Goal: Information Seeking & Learning: Learn about a topic

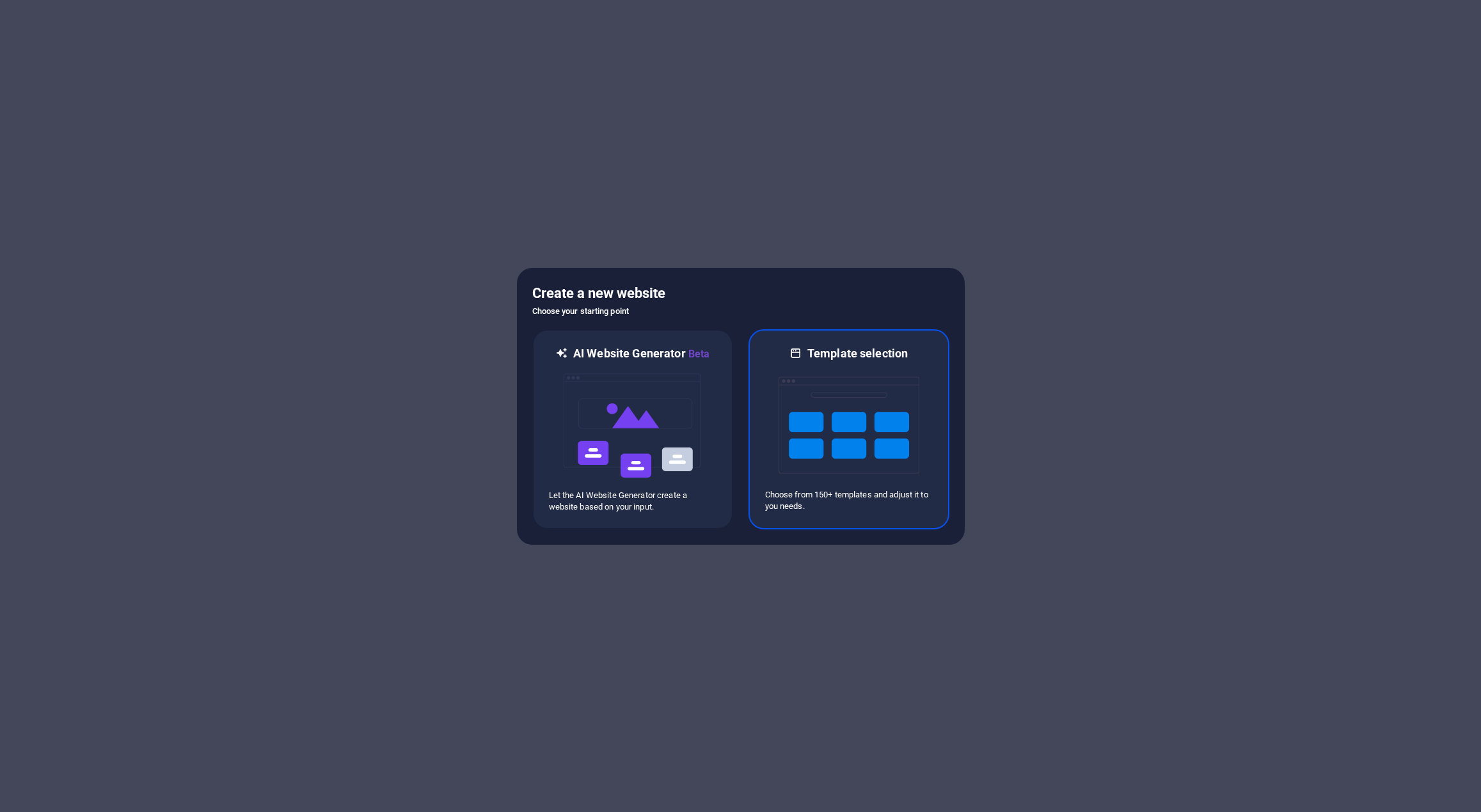
click at [850, 430] on img at bounding box center [848, 425] width 140 height 128
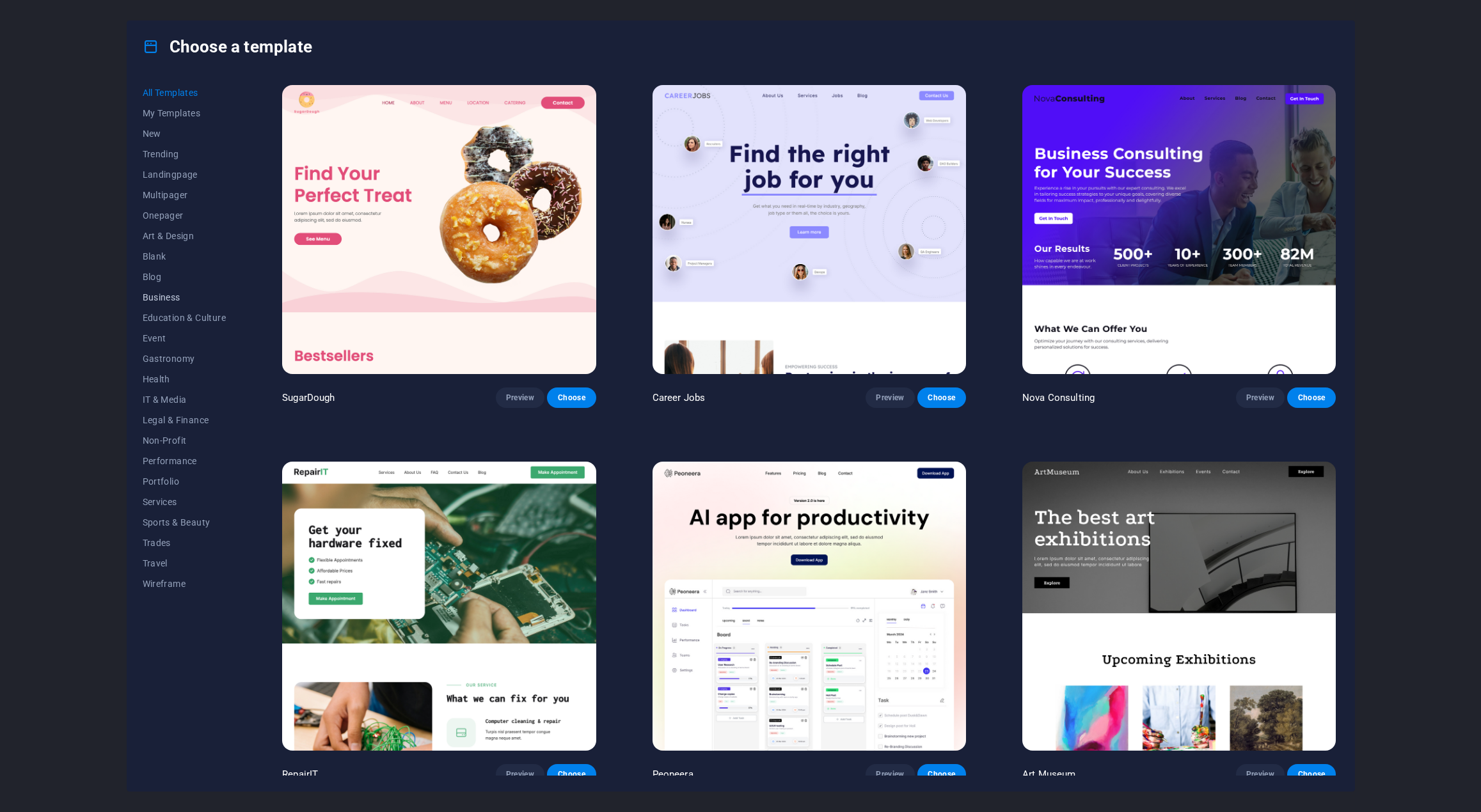
click at [148, 298] on span "Business" at bounding box center [184, 297] width 84 height 10
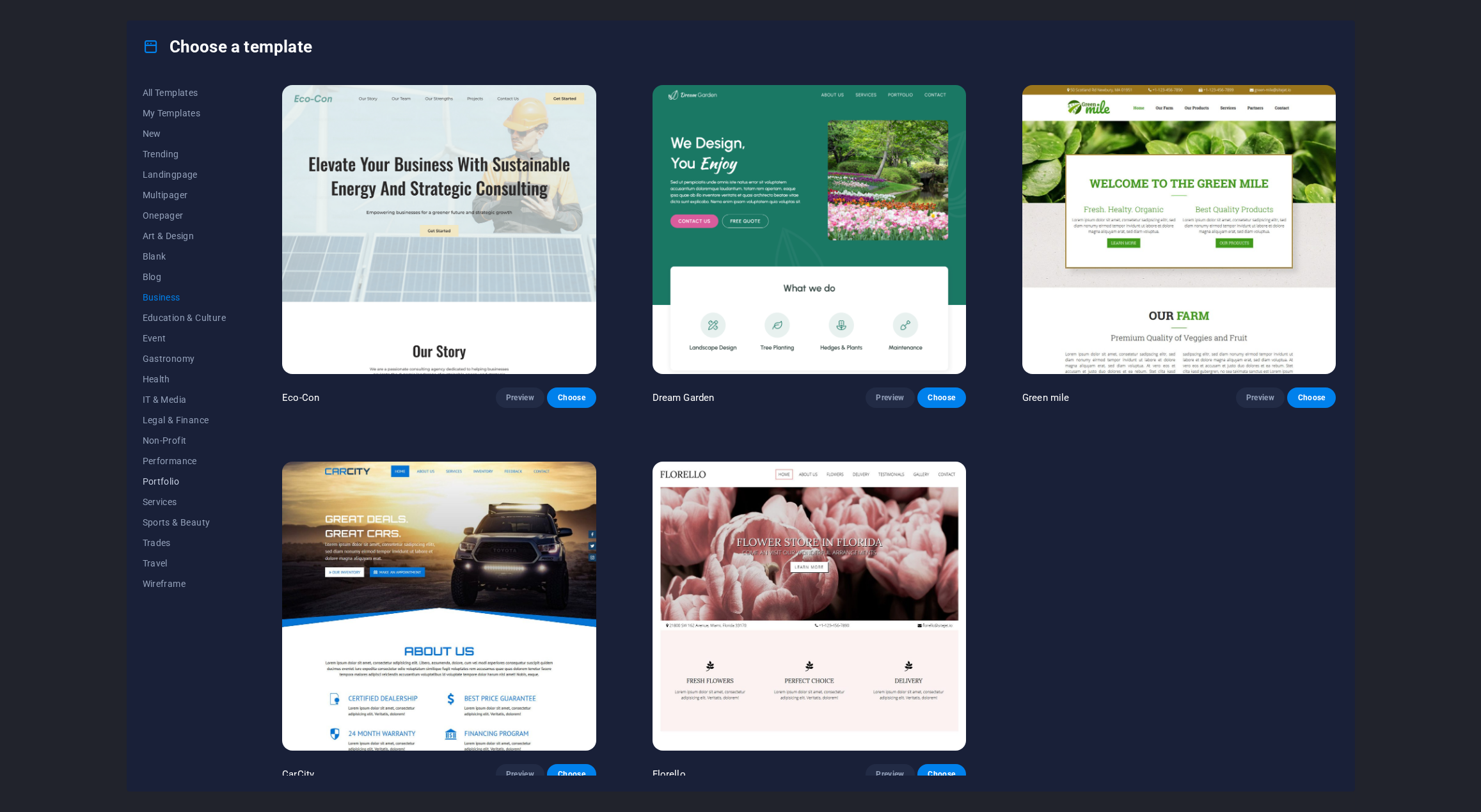
click at [165, 481] on span "Portfolio" at bounding box center [184, 482] width 84 height 10
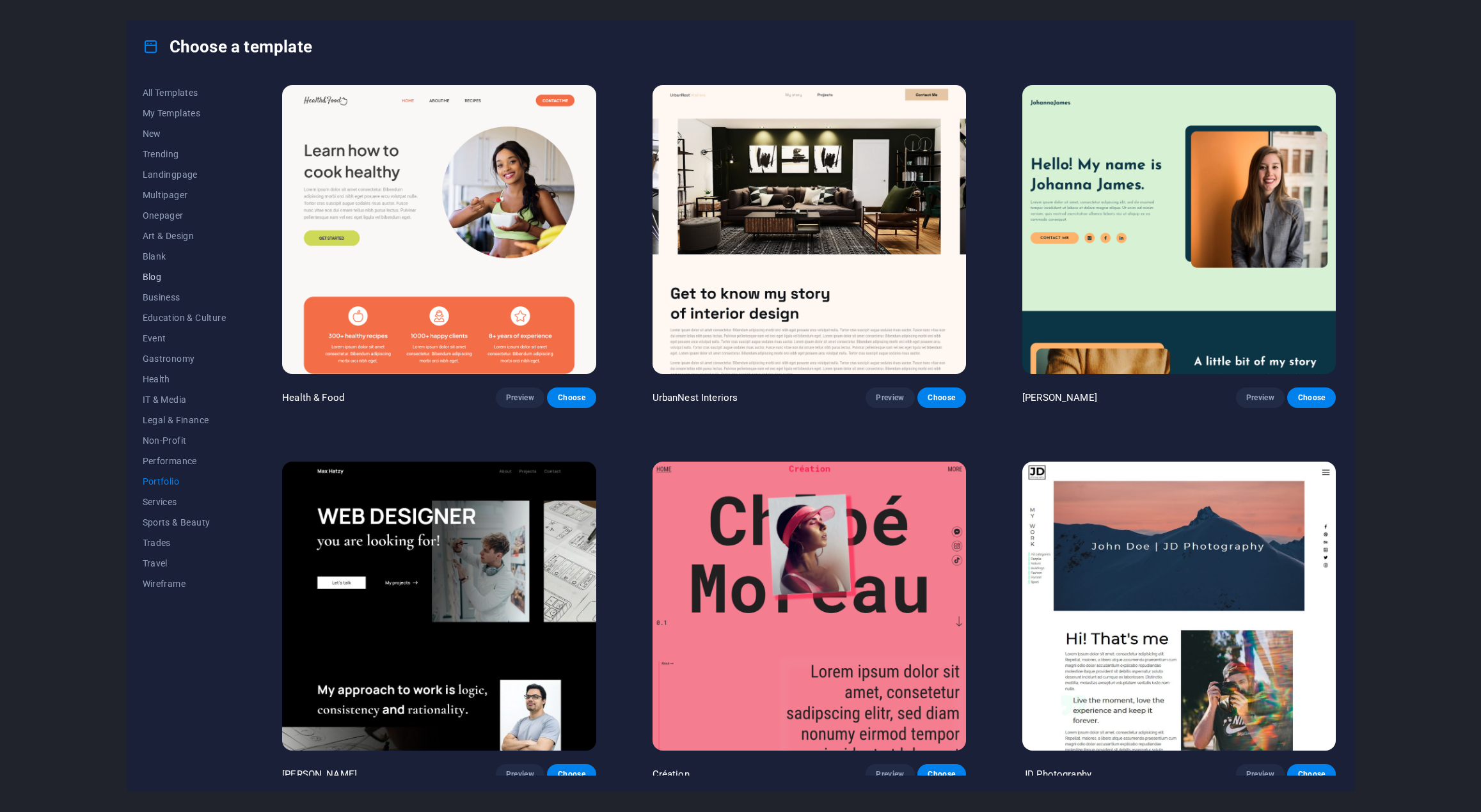
click at [157, 274] on span "Blog" at bounding box center [184, 277] width 84 height 10
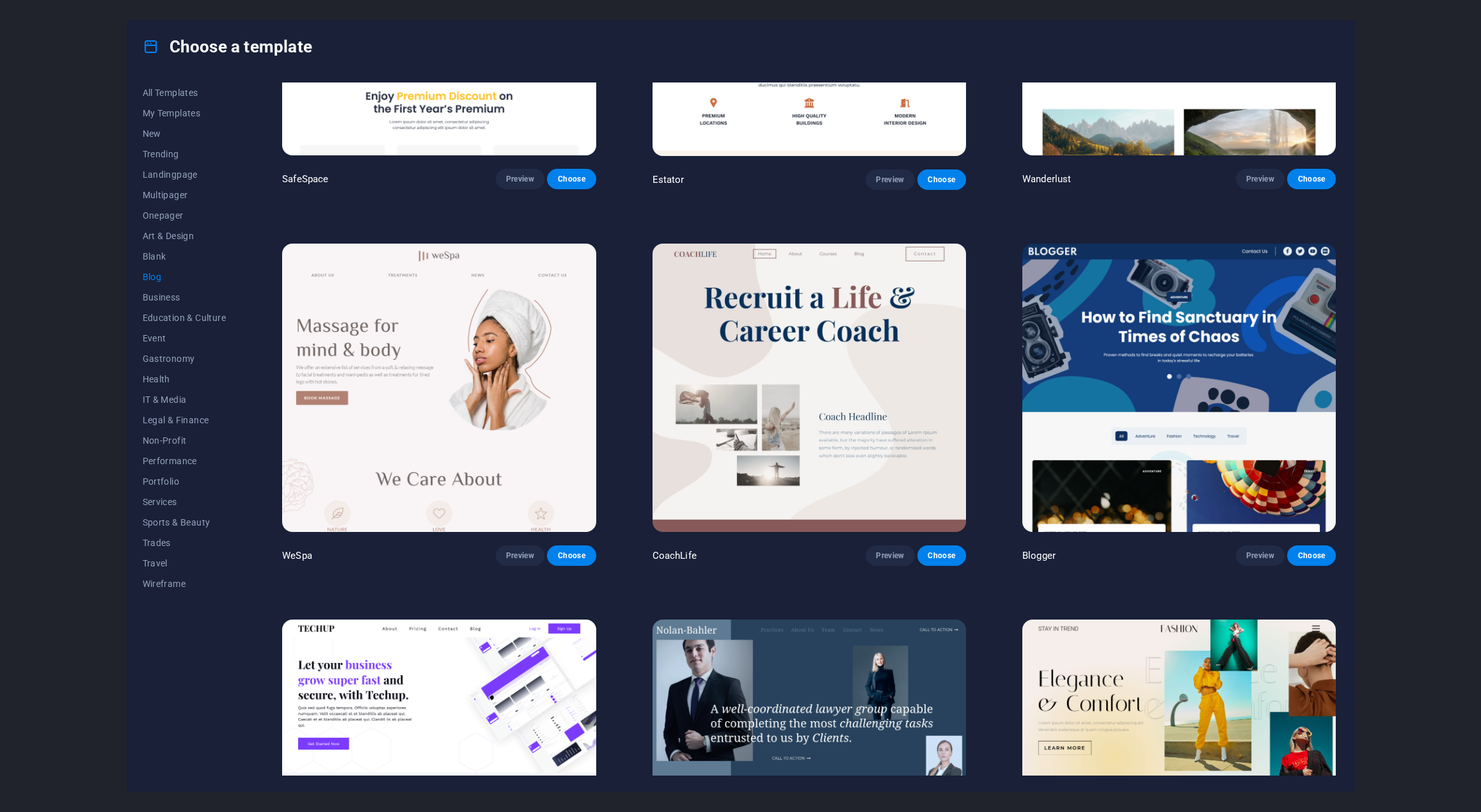
scroll to position [1279, 0]
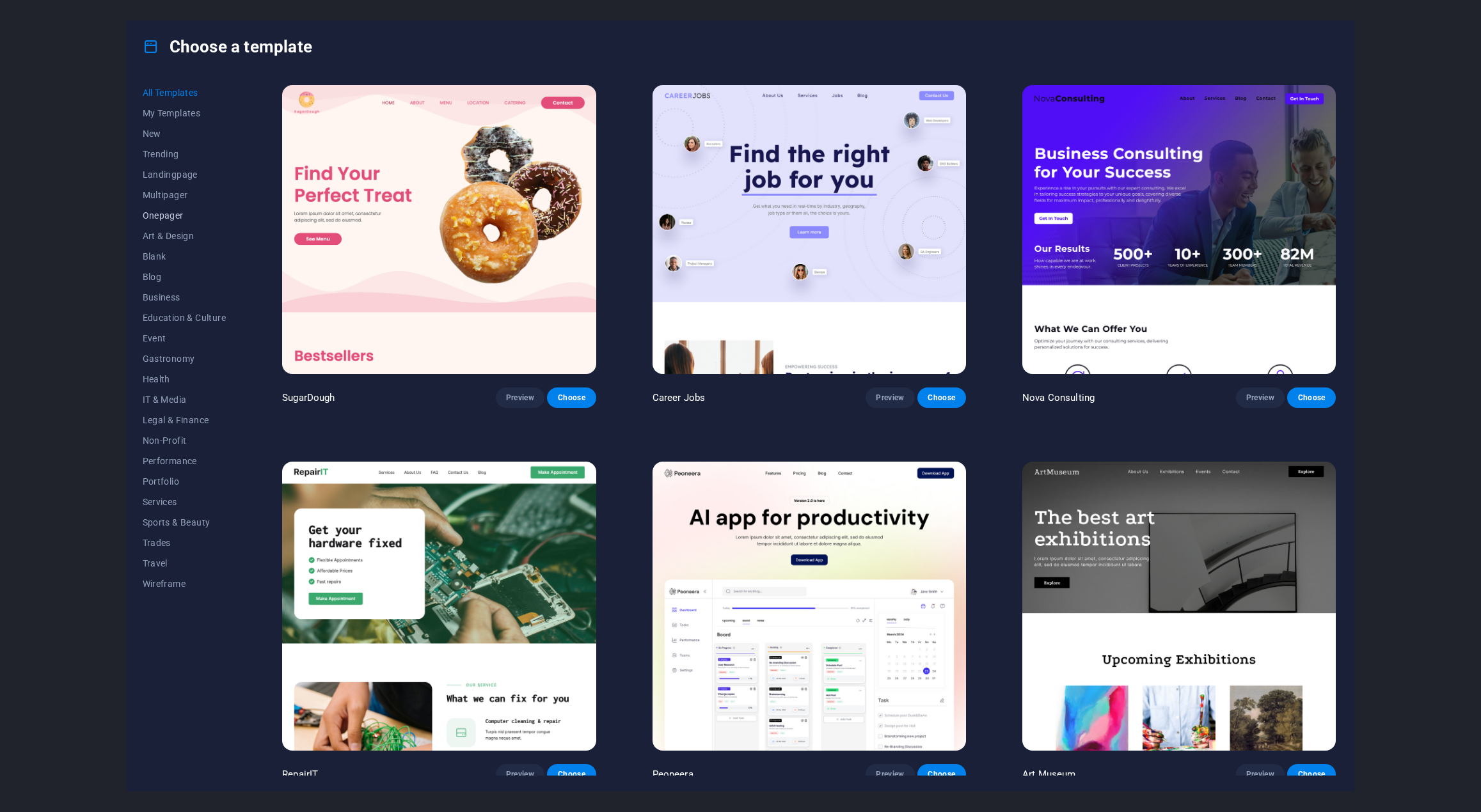
click at [162, 218] on span "Onepager" at bounding box center [184, 216] width 84 height 10
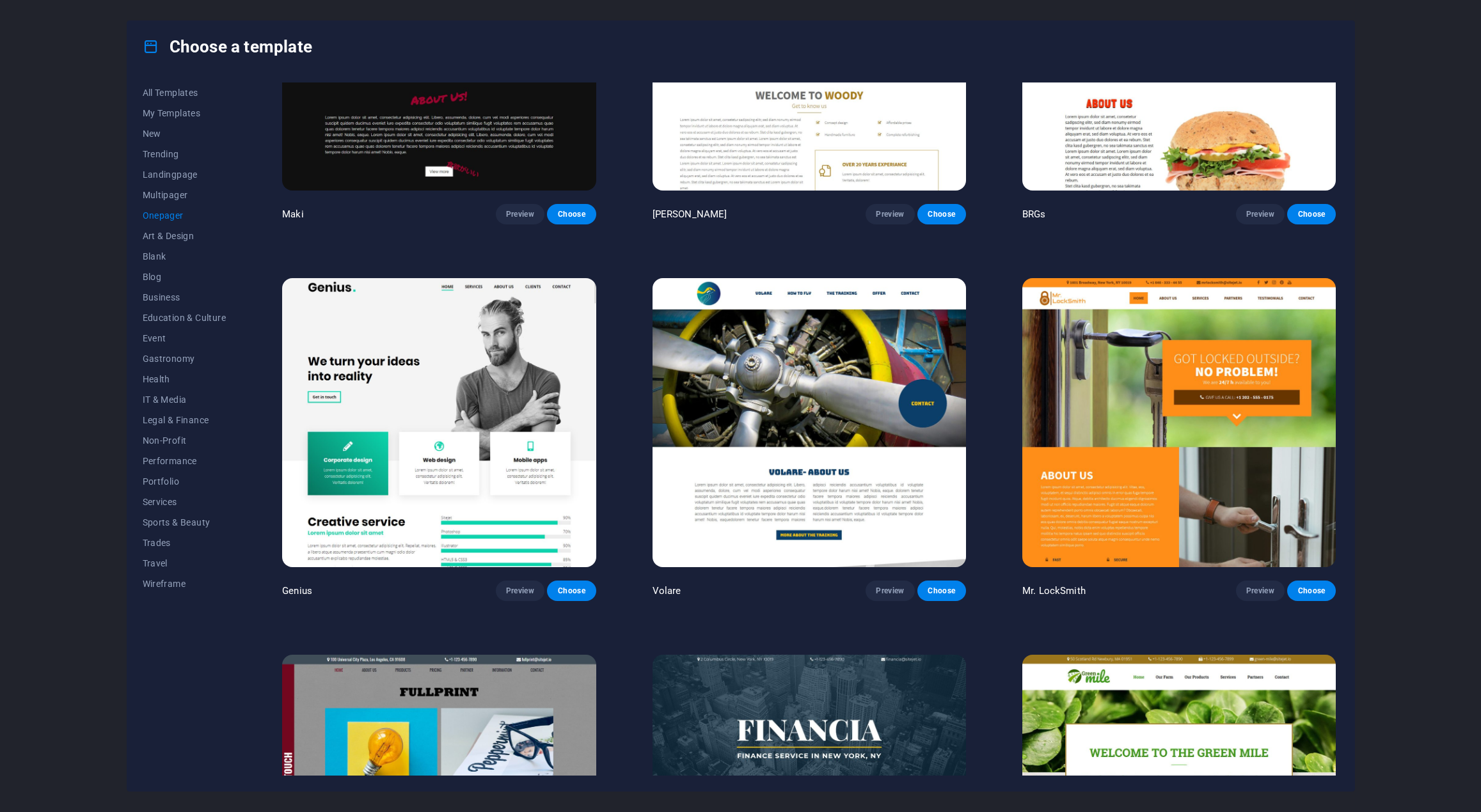
scroll to position [3581, 0]
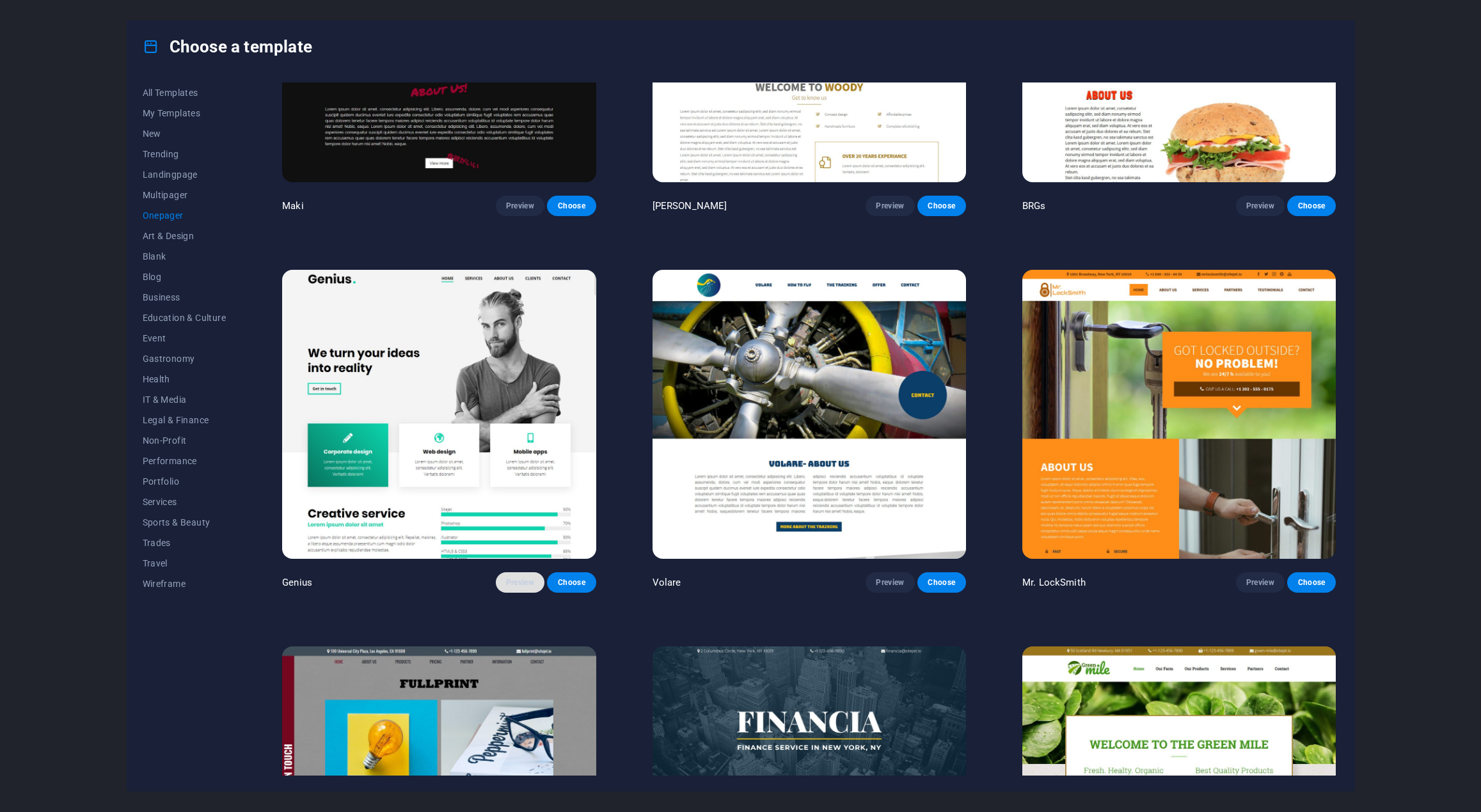
click at [522, 577] on span "Preview" at bounding box center [520, 582] width 28 height 10
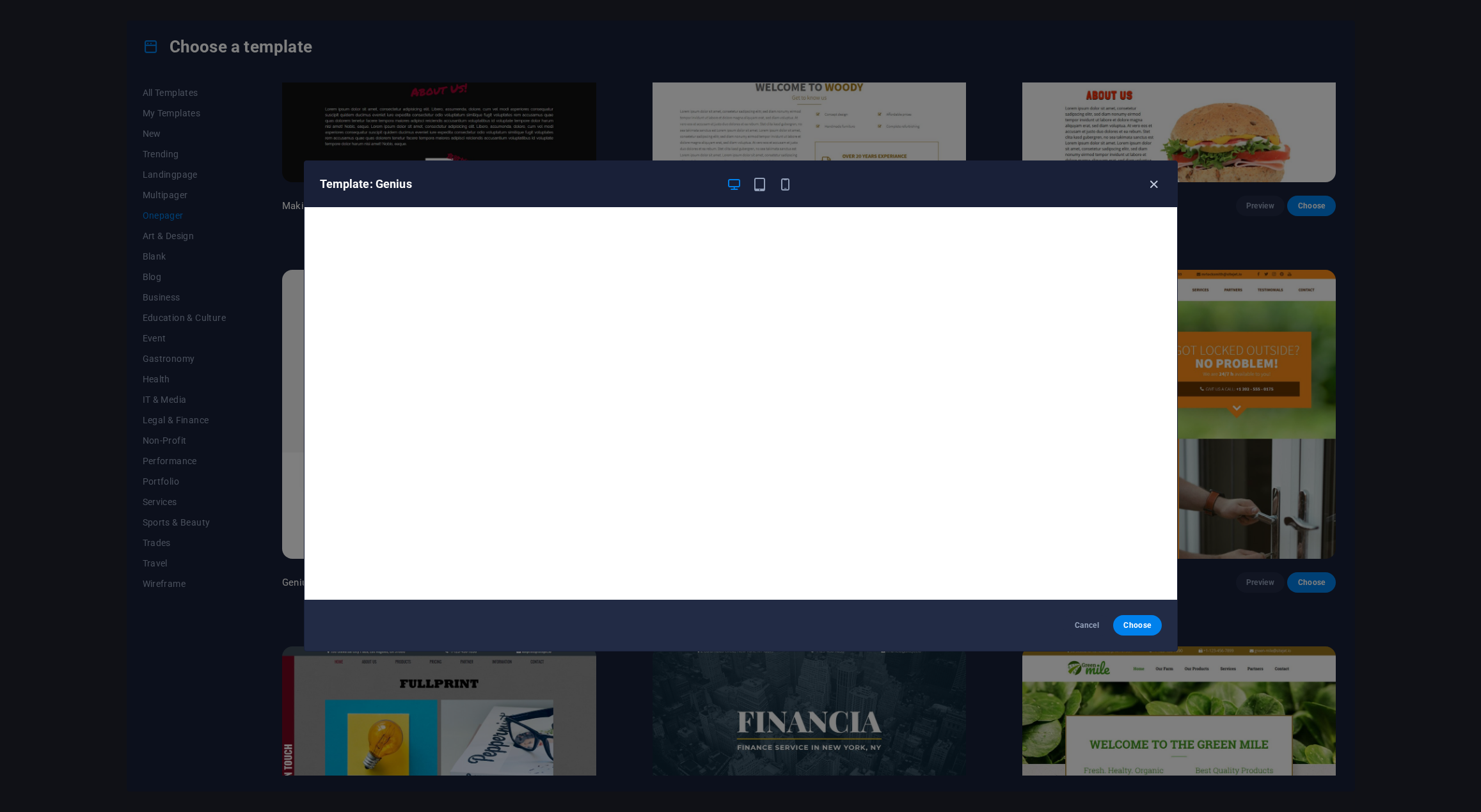
click at [1153, 179] on icon "button" at bounding box center [1153, 184] width 15 height 15
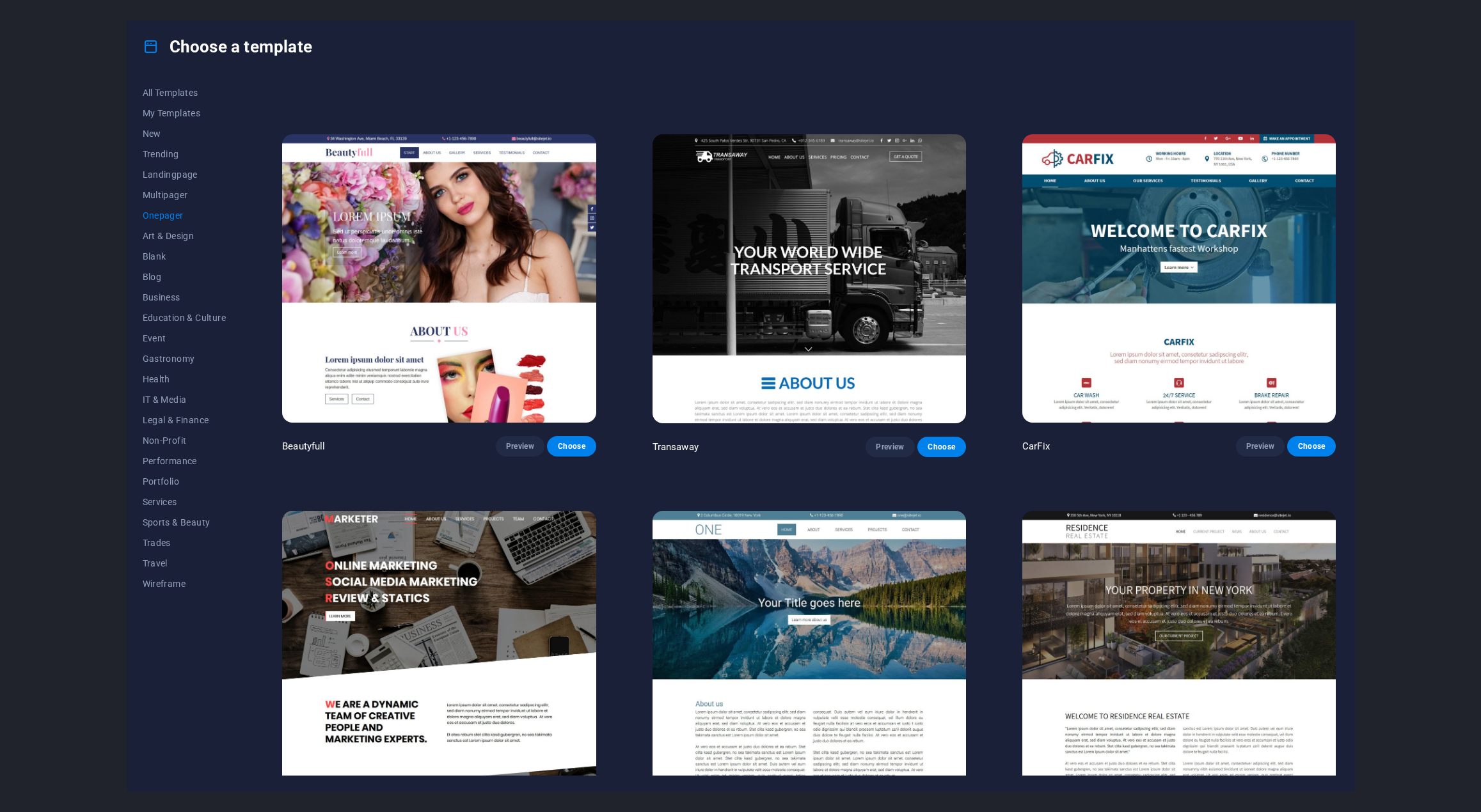
scroll to position [7044, 0]
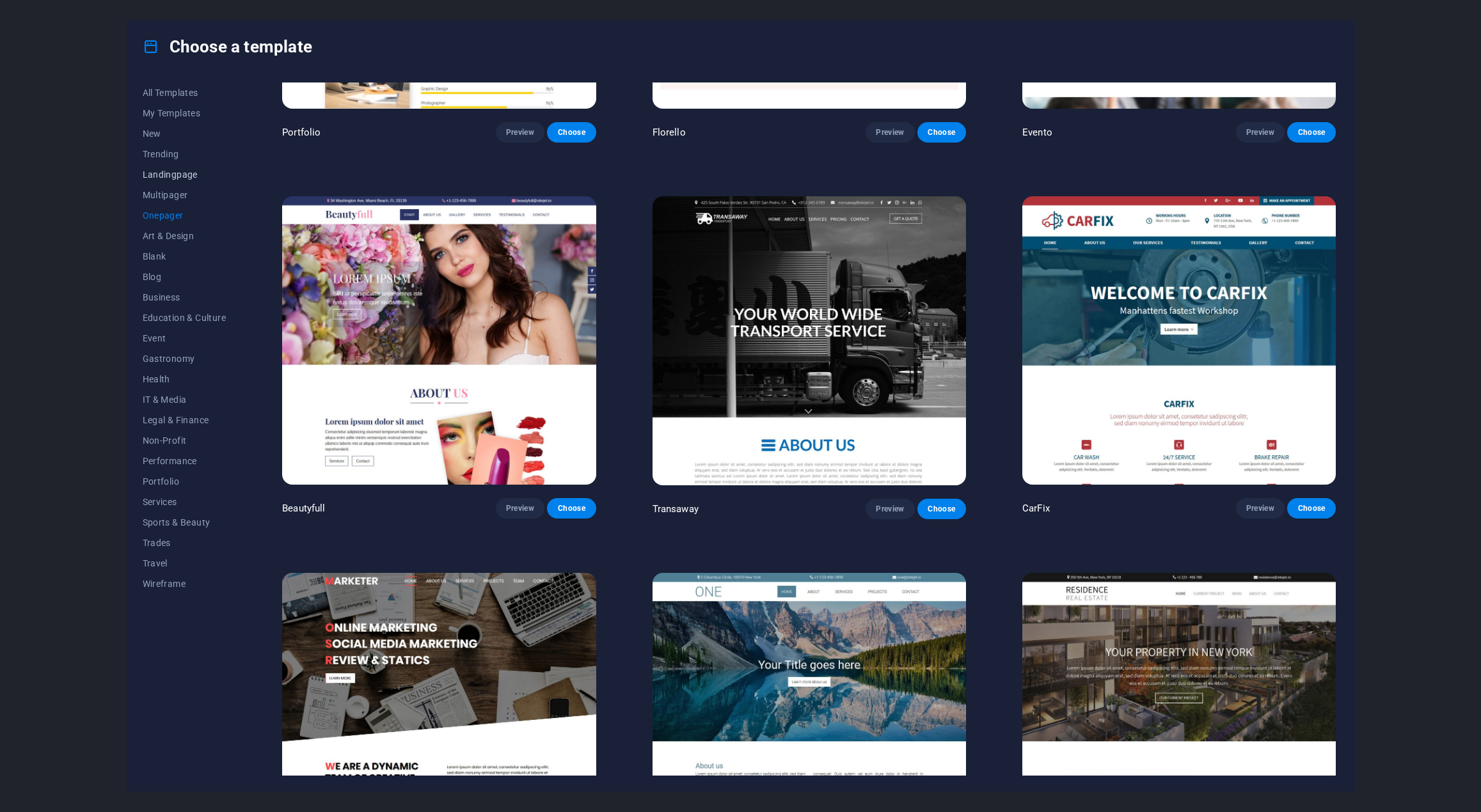
click at [186, 177] on span "Landingpage" at bounding box center [184, 174] width 84 height 10
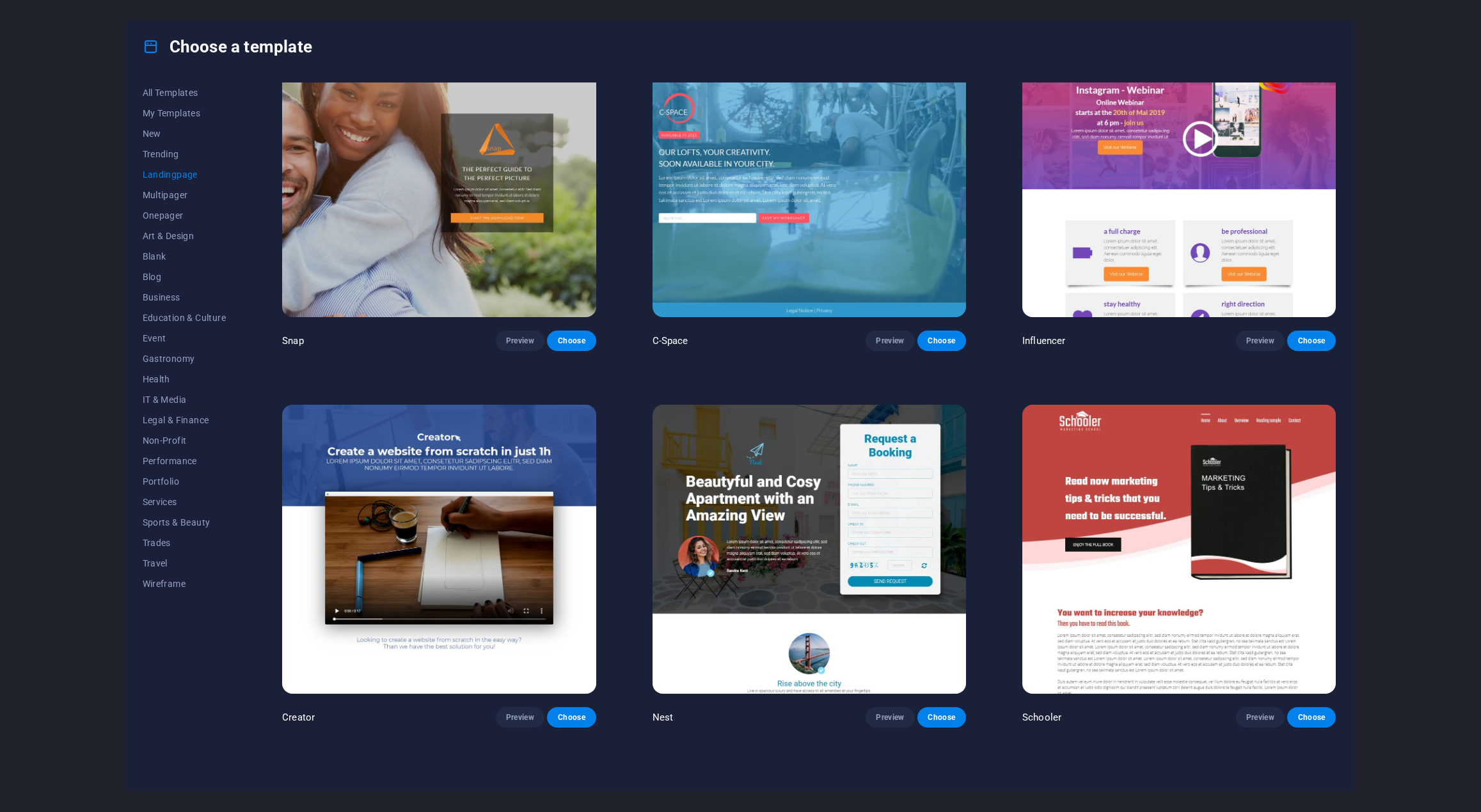
scroll to position [1545, 0]
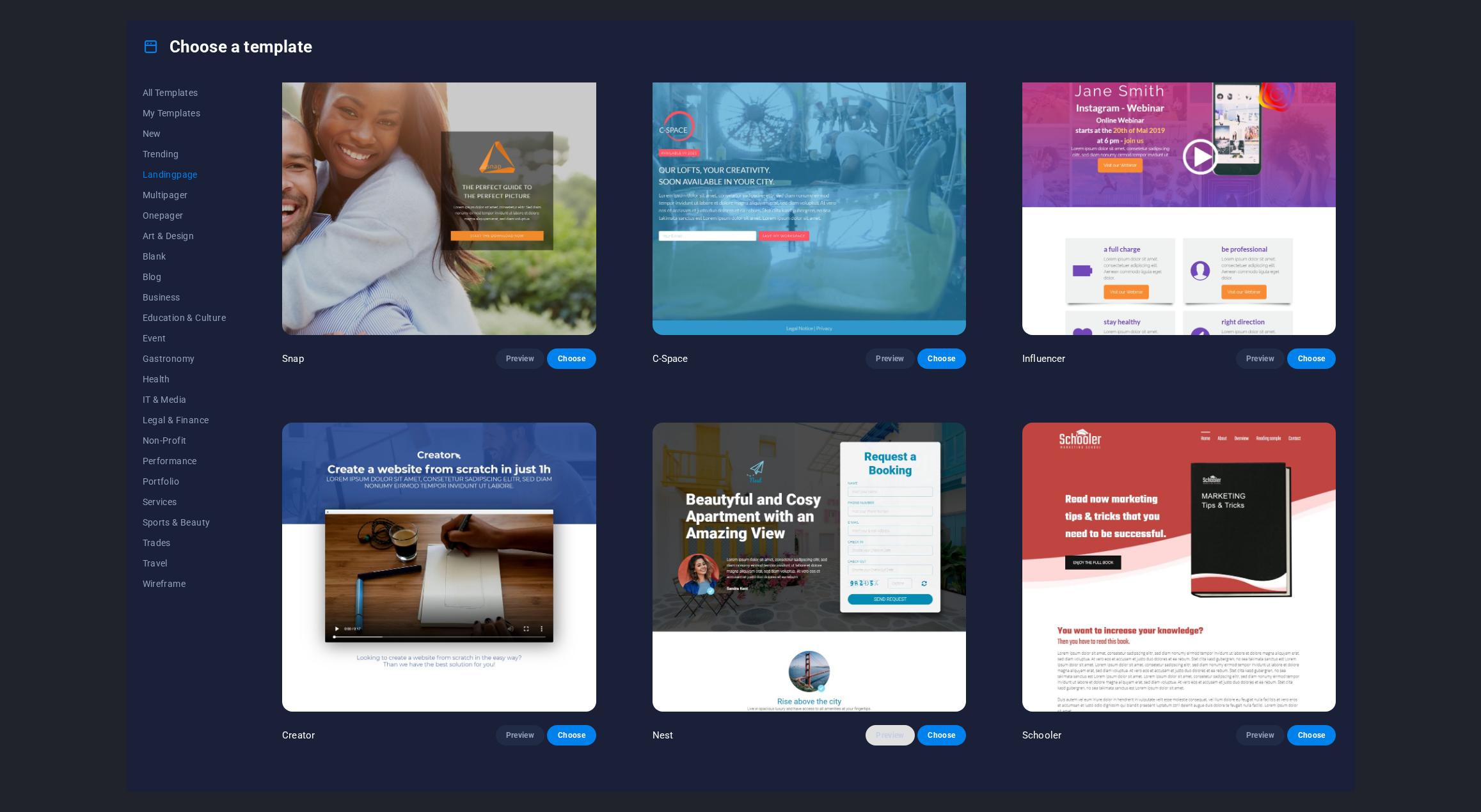
click at [879, 730] on span "Preview" at bounding box center [890, 735] width 28 height 10
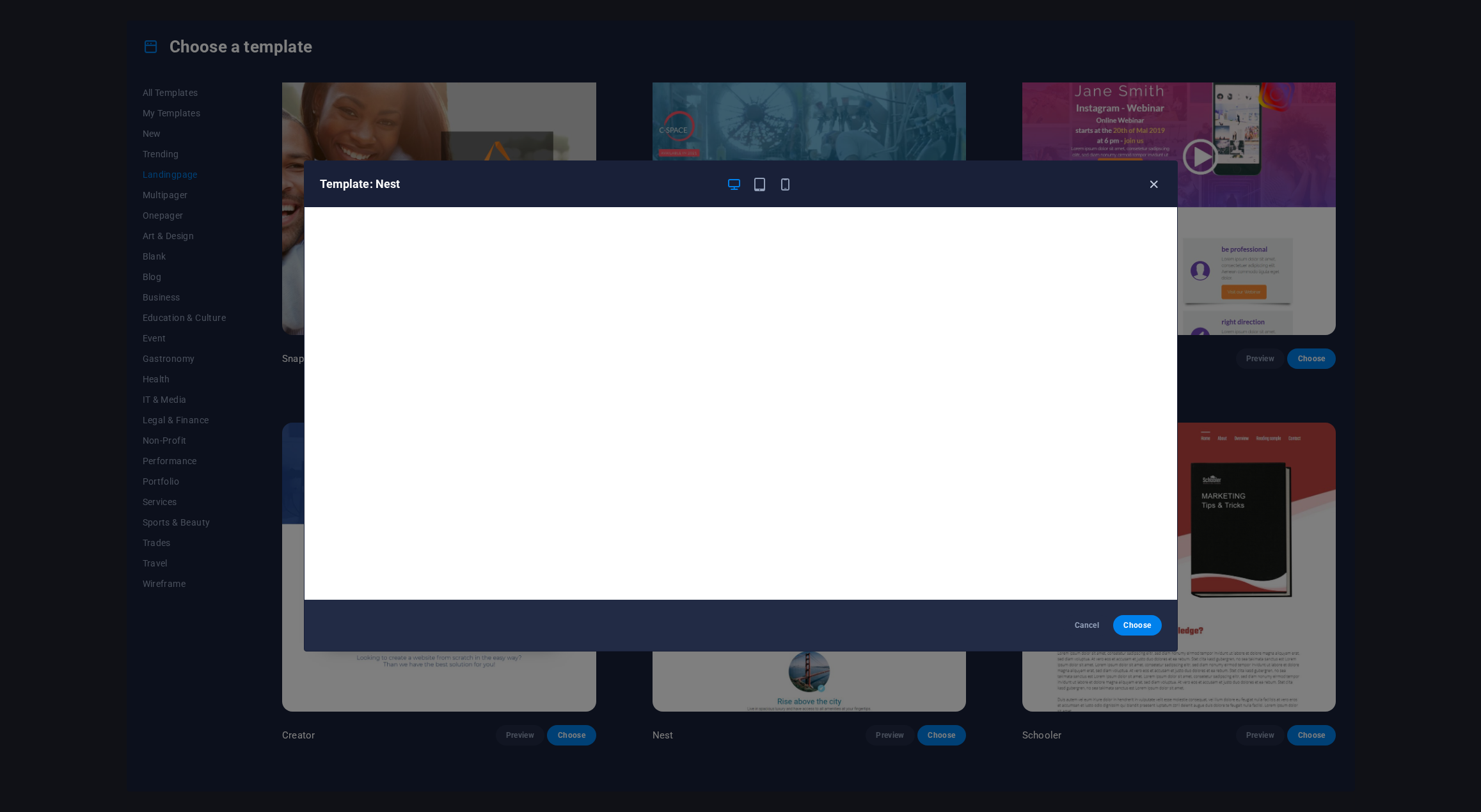
click at [1153, 184] on icon "button" at bounding box center [1153, 184] width 15 height 15
